Goal: Find specific page/section: Find specific page/section

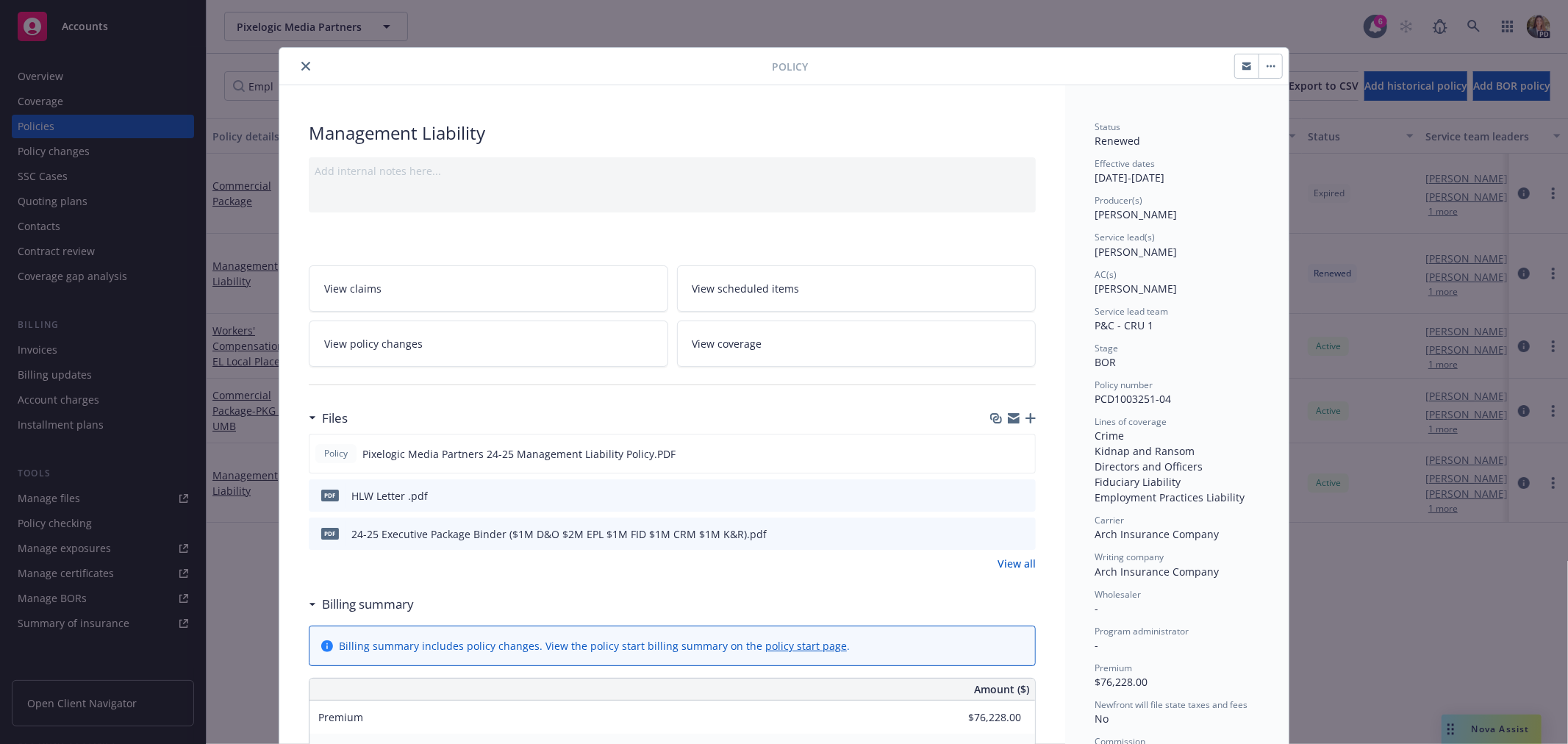
click at [297, 60] on button "close" at bounding box center [306, 66] width 18 height 18
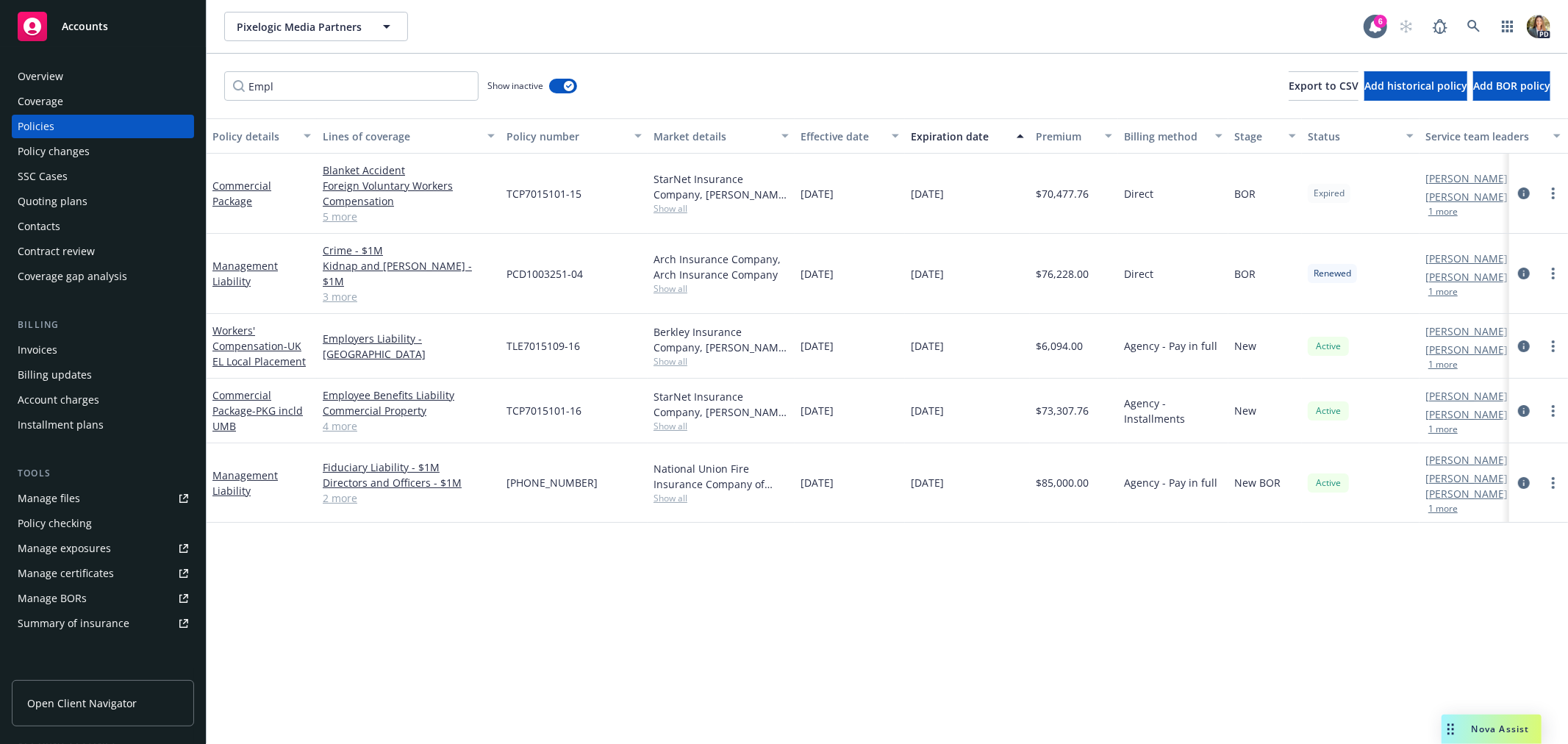
click at [107, 26] on div "Accounts" at bounding box center [103, 26] width 171 height 29
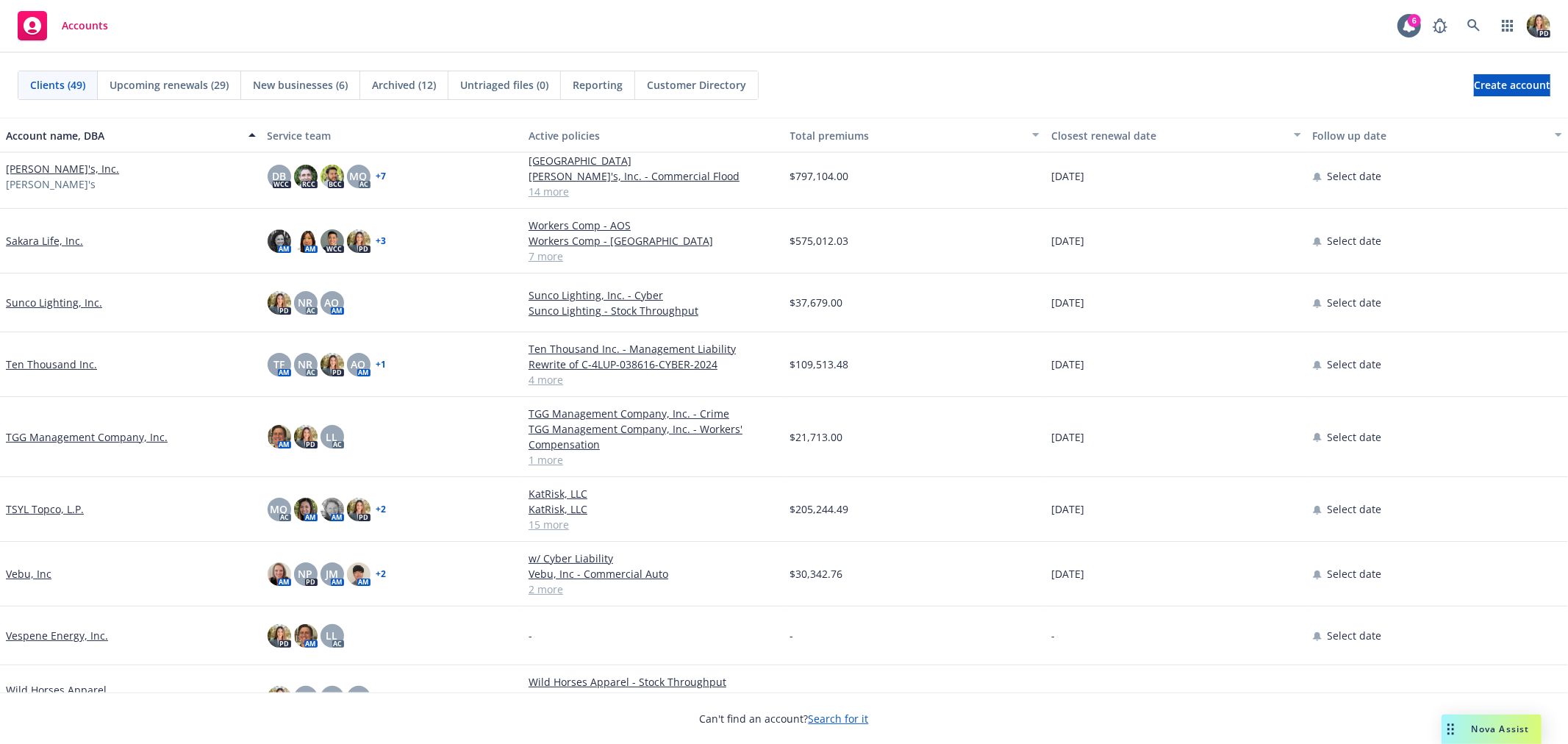
scroll to position [2206, 0]
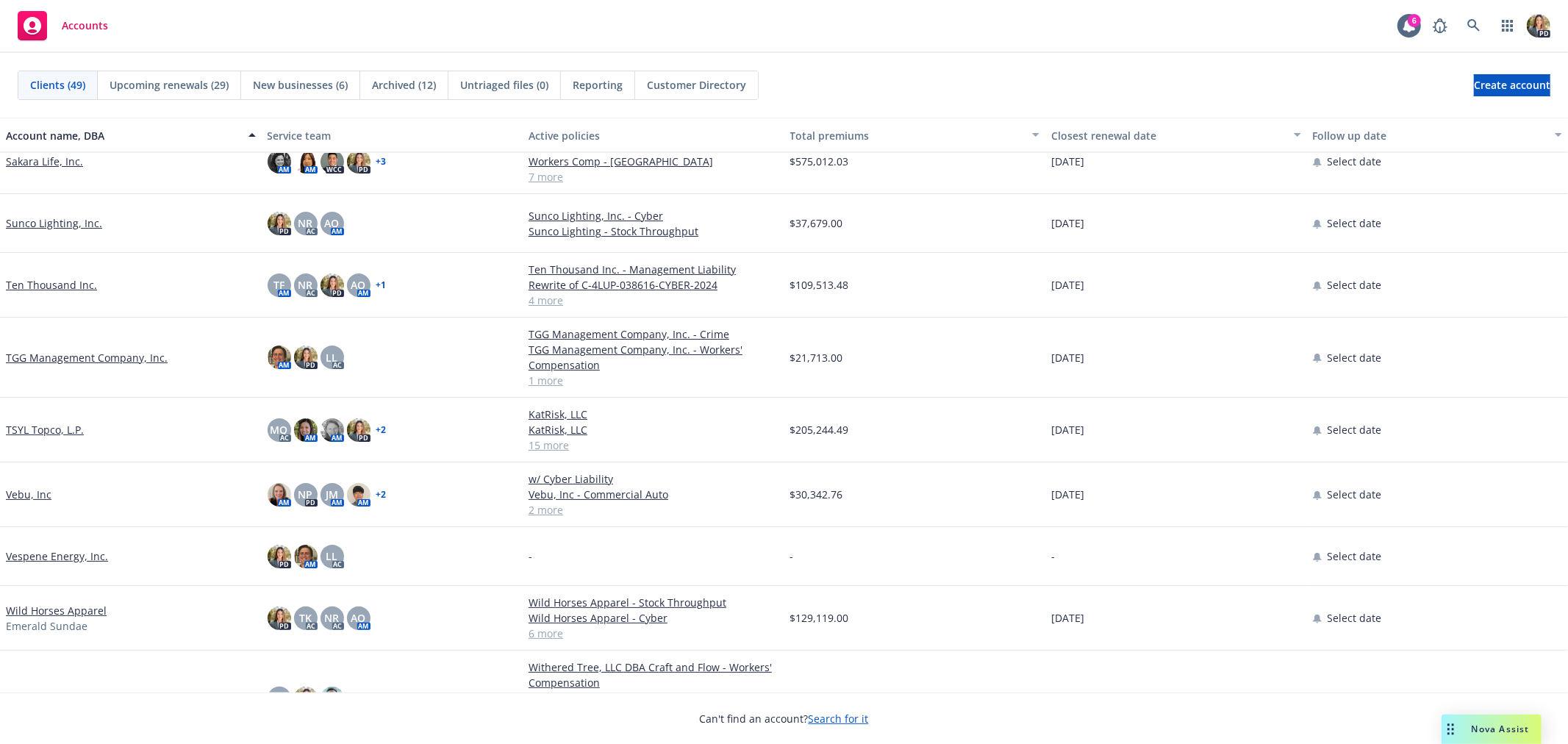
click at [66, 287] on link "Ten Thousand Inc." at bounding box center [52, 285] width 91 height 16
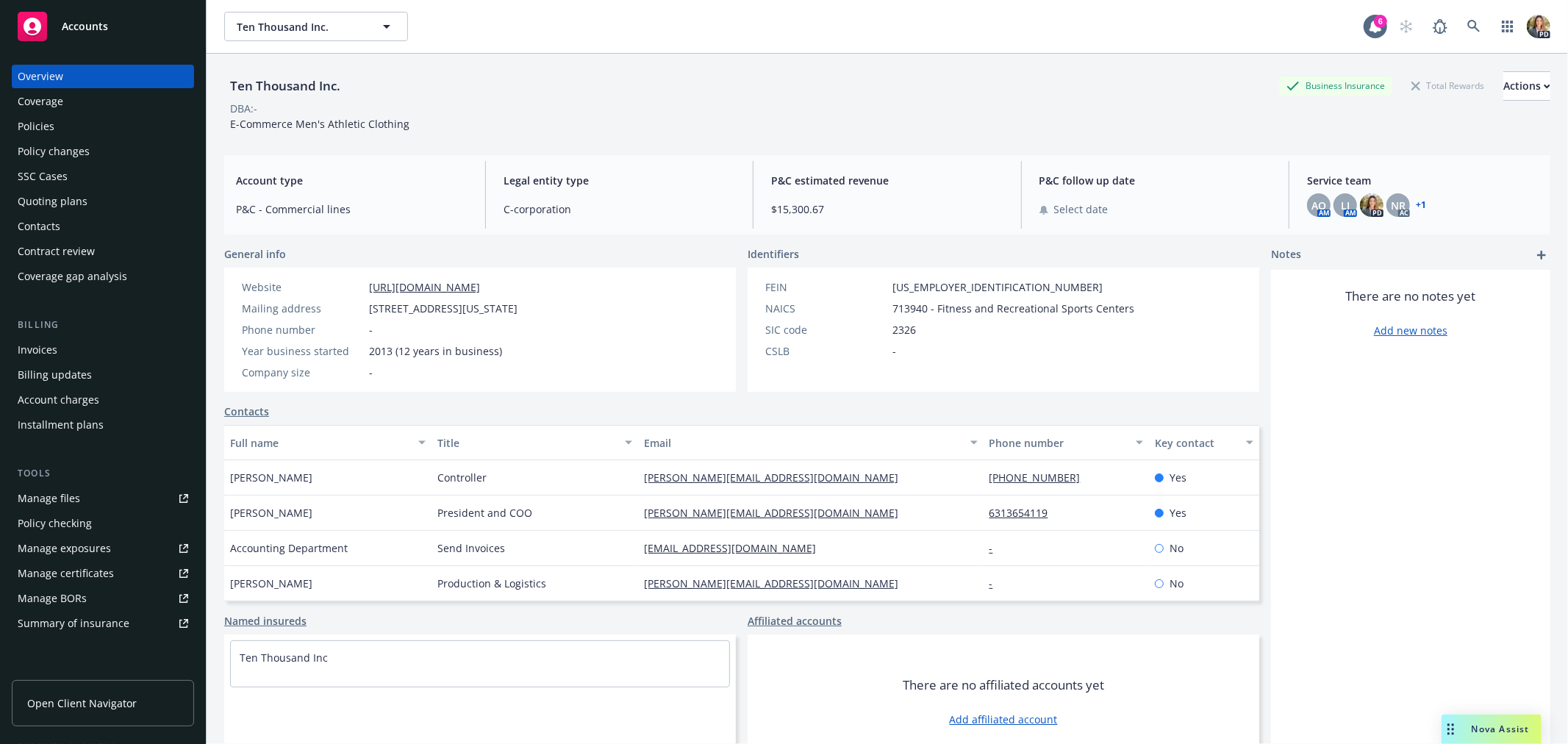
click at [110, 129] on div "Policies" at bounding box center [103, 126] width 171 height 23
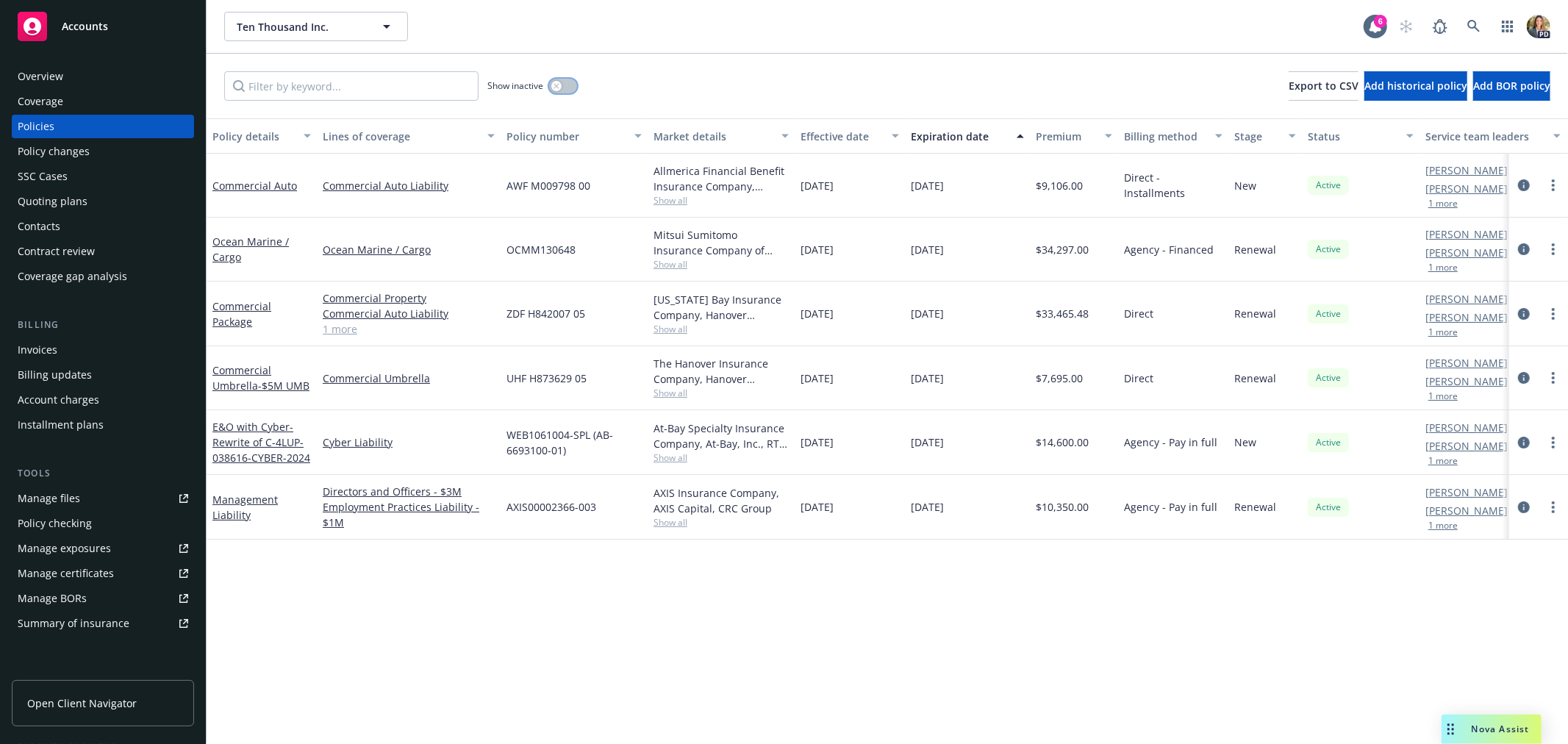
click at [559, 86] on icon "button" at bounding box center [556, 86] width 6 height 6
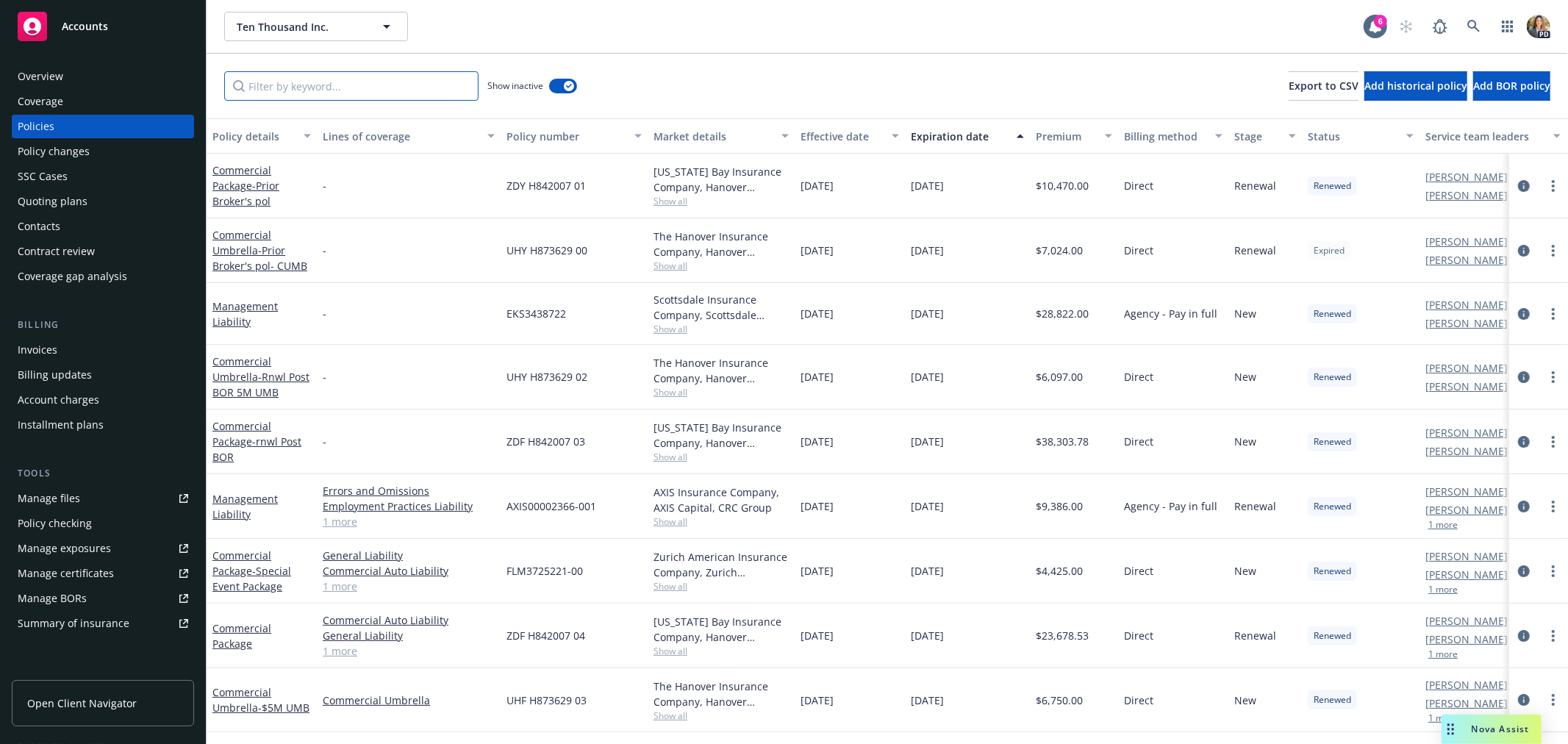
click at [285, 89] on input "Filter by keyword..." at bounding box center [351, 86] width 254 height 29
type input "cargo"
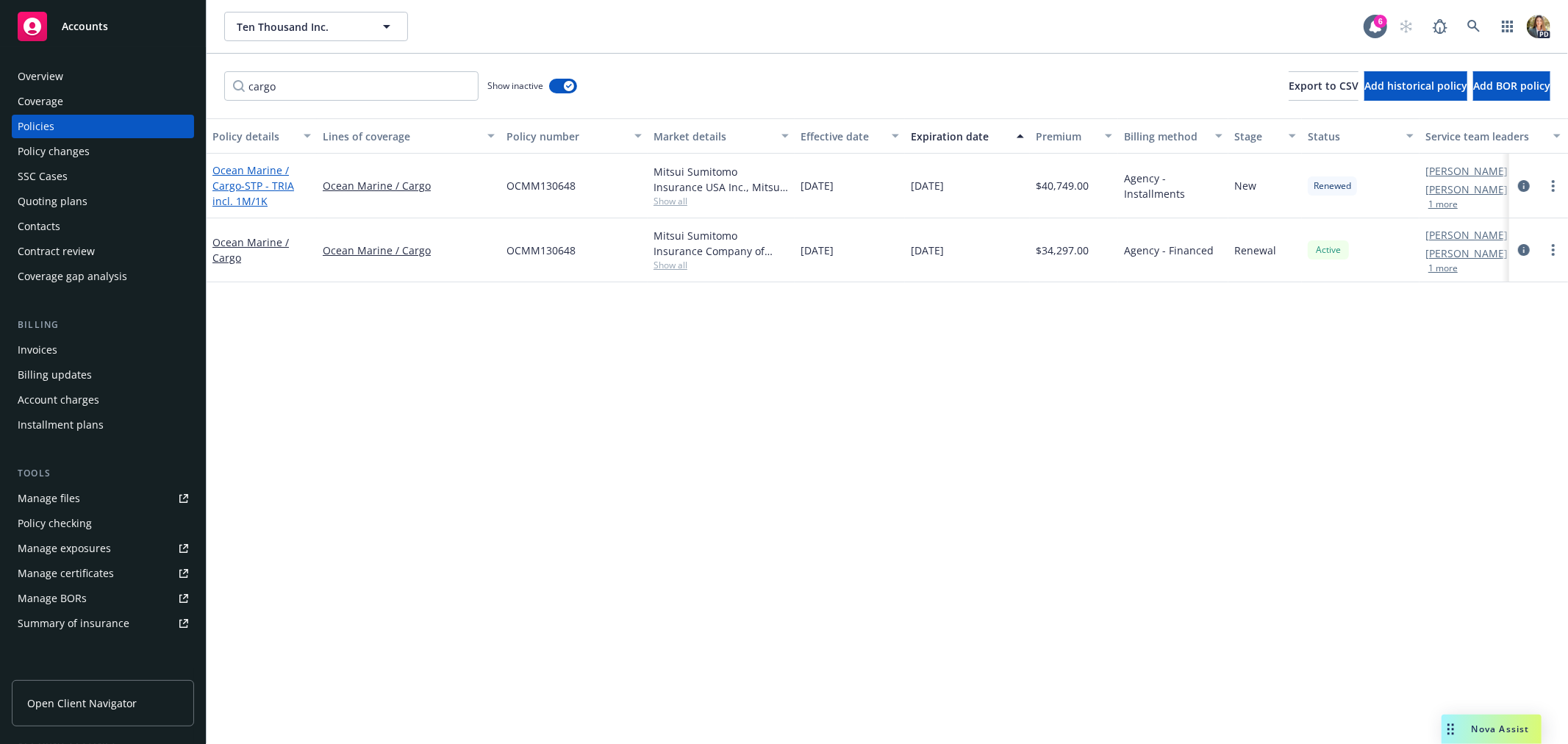
click at [251, 185] on span "- STP - TRIA incl. 1M/1K" at bounding box center [253, 193] width 82 height 29
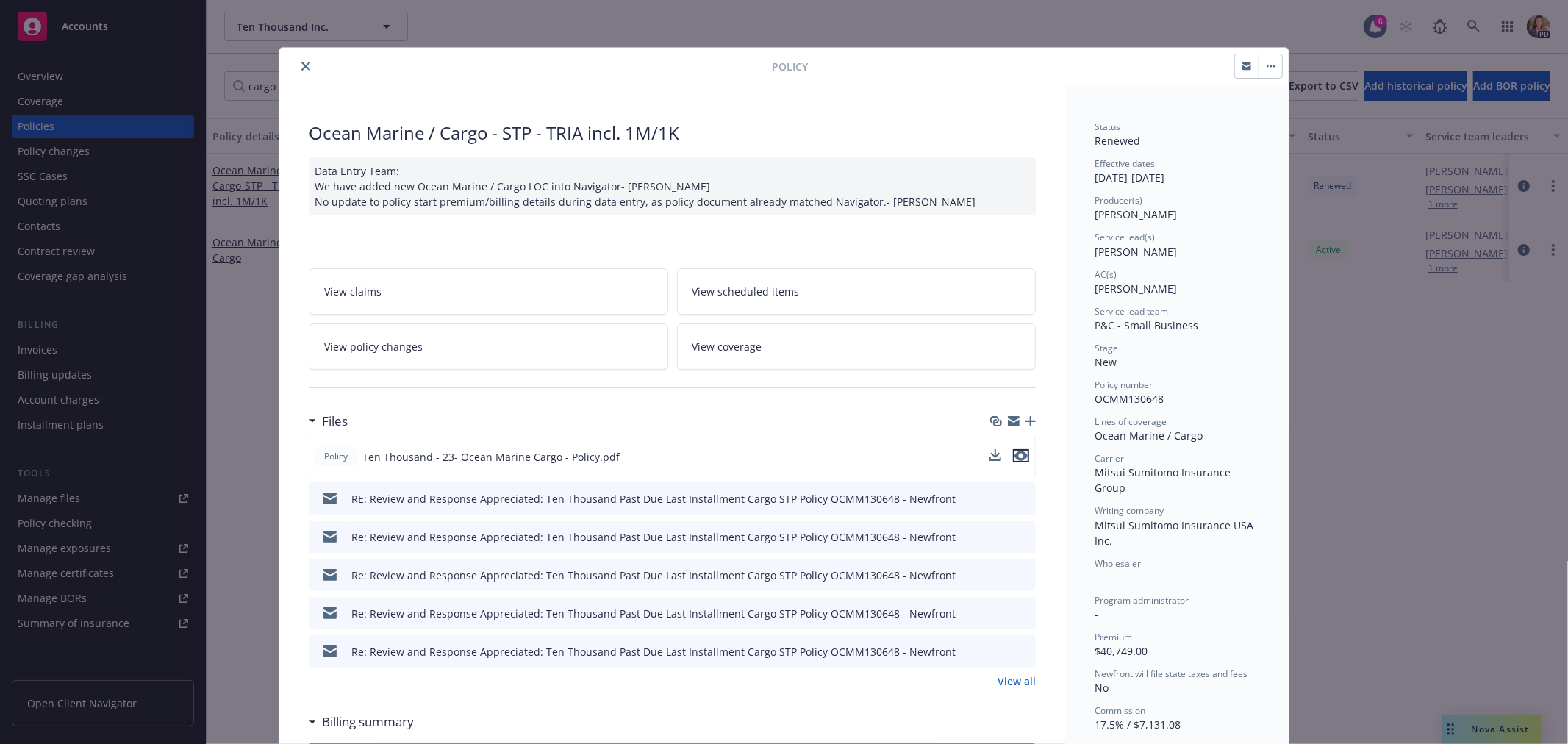
click at [1016, 451] on icon "preview file" at bounding box center [1021, 456] width 13 height 10
click at [301, 64] on icon "close" at bounding box center [306, 66] width 9 height 9
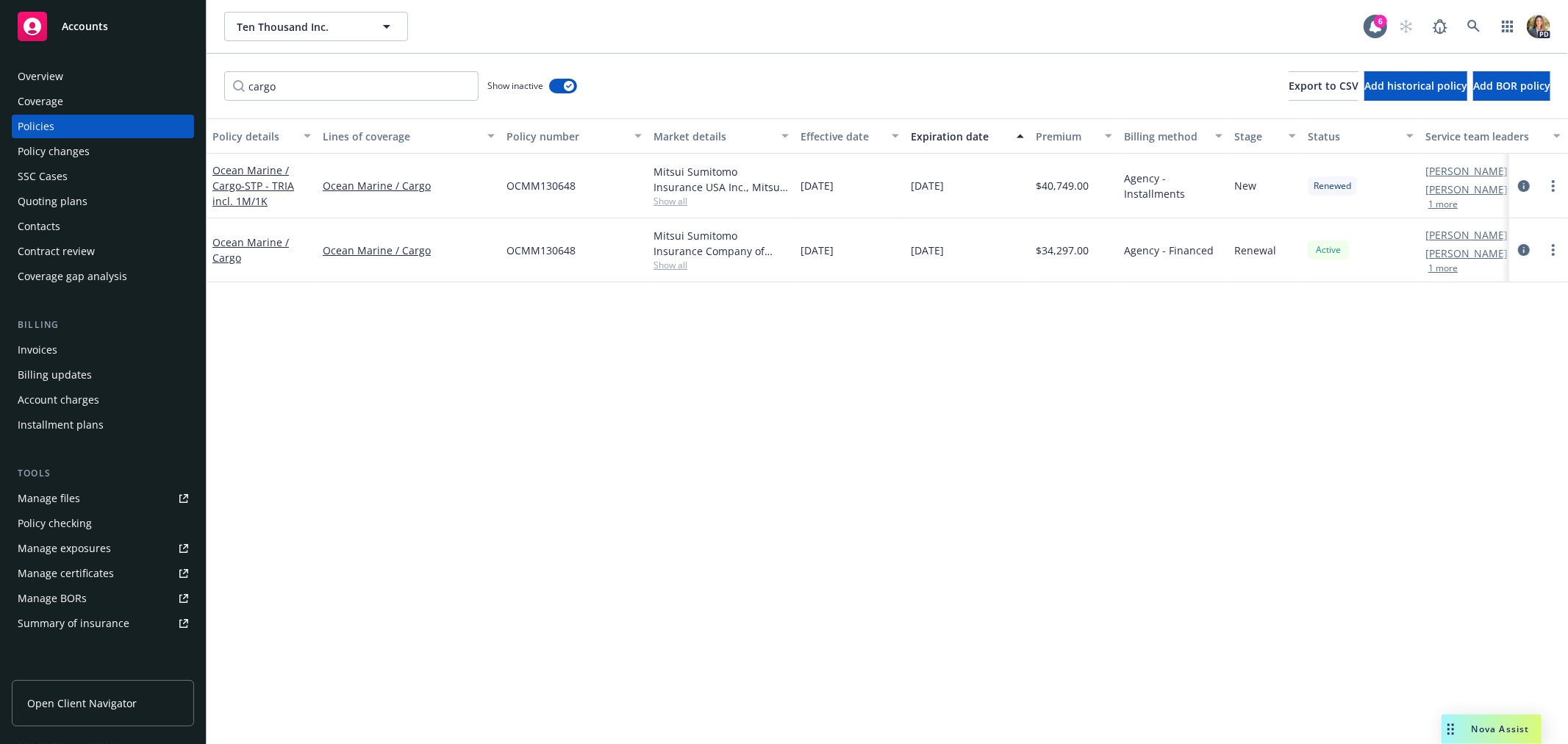
click at [107, 22] on div "Accounts" at bounding box center [103, 26] width 171 height 29
